Goal: Information Seeking & Learning: Learn about a topic

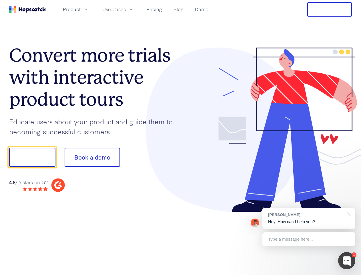
click at [181, 137] on div at bounding box center [267, 130] width 172 height 165
click at [81, 9] on span "Product" at bounding box center [72, 9] width 18 height 7
click at [126, 9] on span "Use Cases" at bounding box center [113, 9] width 23 height 7
click at [330, 9] on button "Free Trial" at bounding box center [330, 9] width 45 height 14
click at [32, 157] on button "Show me!" at bounding box center [32, 157] width 46 height 19
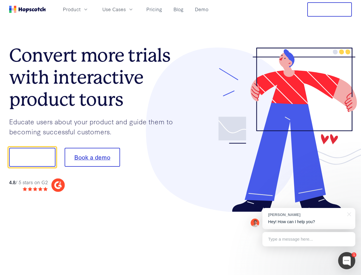
click at [92, 157] on button "Book a demo" at bounding box center [93, 157] width 56 height 19
click at [347, 260] on div at bounding box center [347, 260] width 17 height 17
click at [309, 218] on div "[PERSON_NAME] Hey! How can I help you?" at bounding box center [309, 218] width 93 height 21
click at [349, 274] on div "1 [PERSON_NAME] Hey! How can I help you? Type a message here... Free live chat …" at bounding box center [180, 275] width 361 height 0
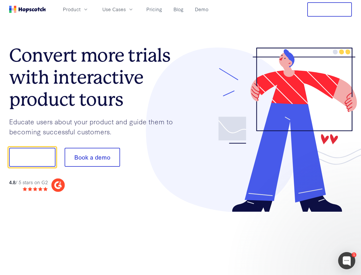
click at [309, 239] on div at bounding box center [301, 195] width 107 height 114
